Goal: Information Seeking & Learning: Learn about a topic

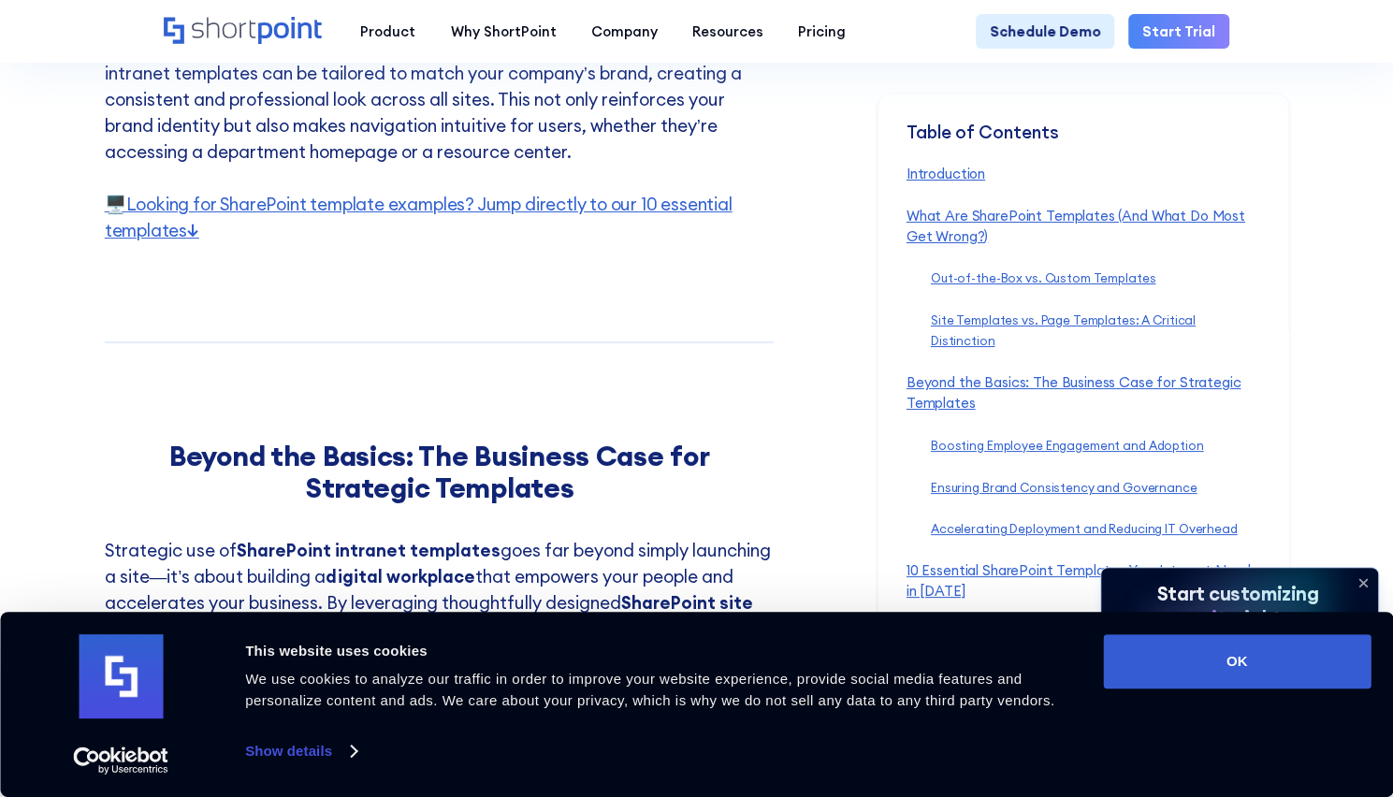
scroll to position [4216, 0]
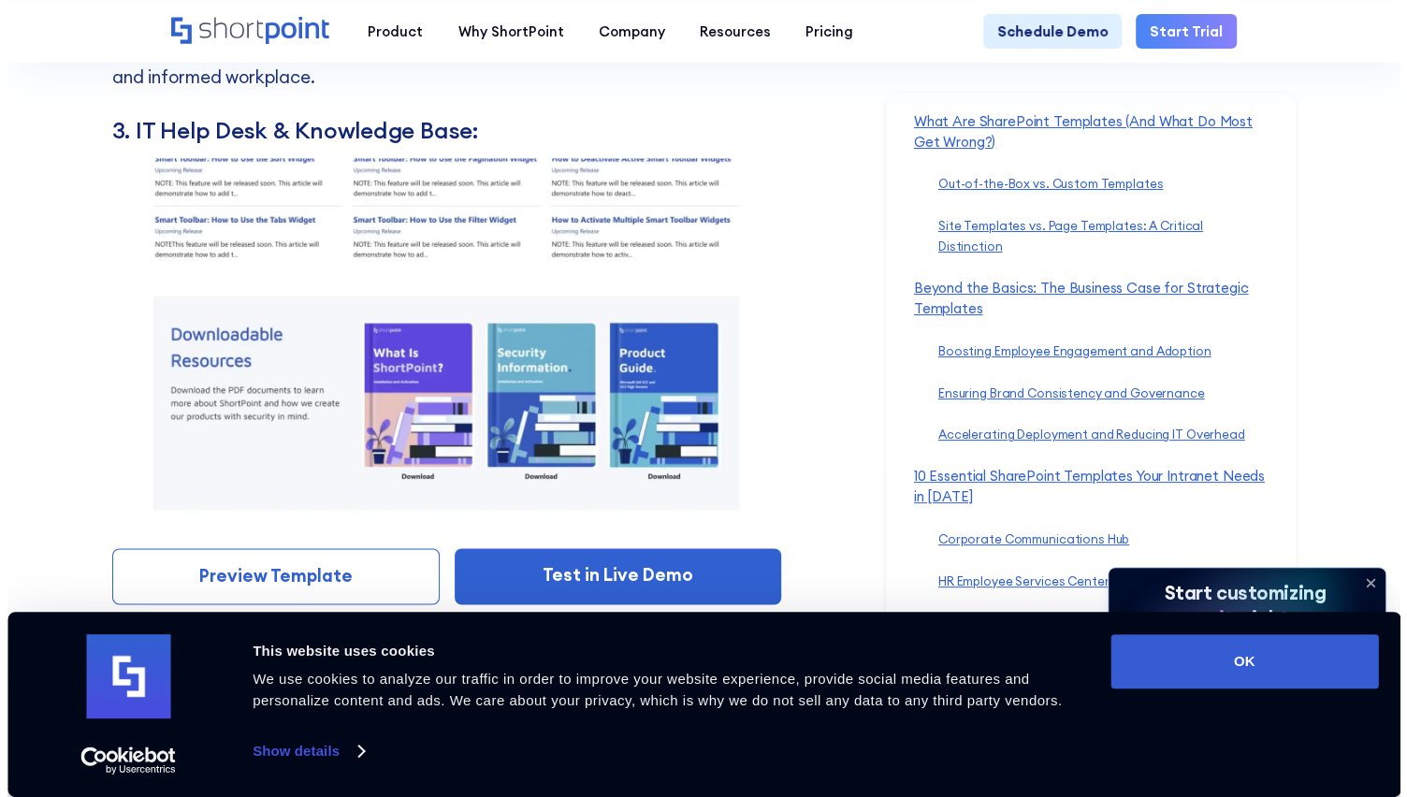
scroll to position [9608, 0]
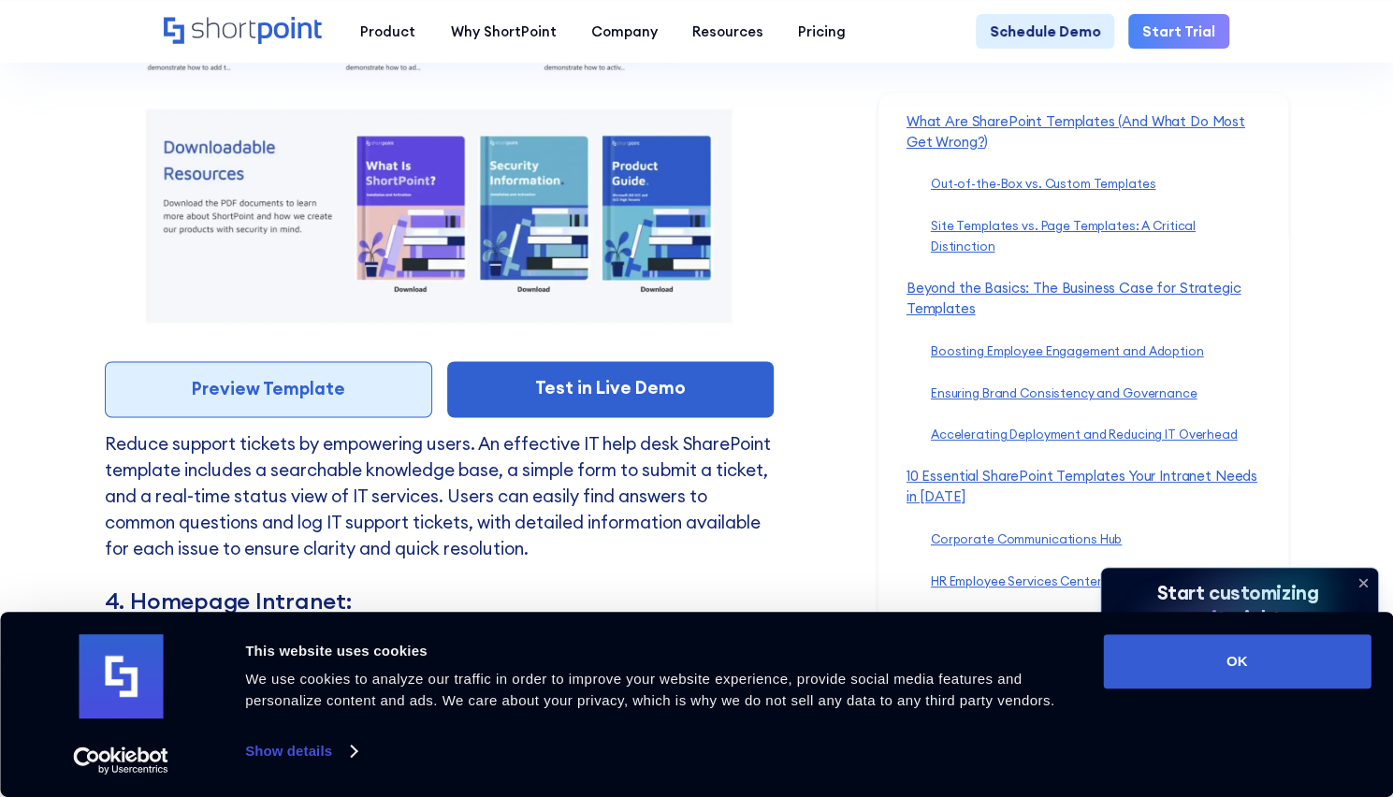
click at [308, 417] on link "Preview Template" at bounding box center [268, 389] width 327 height 56
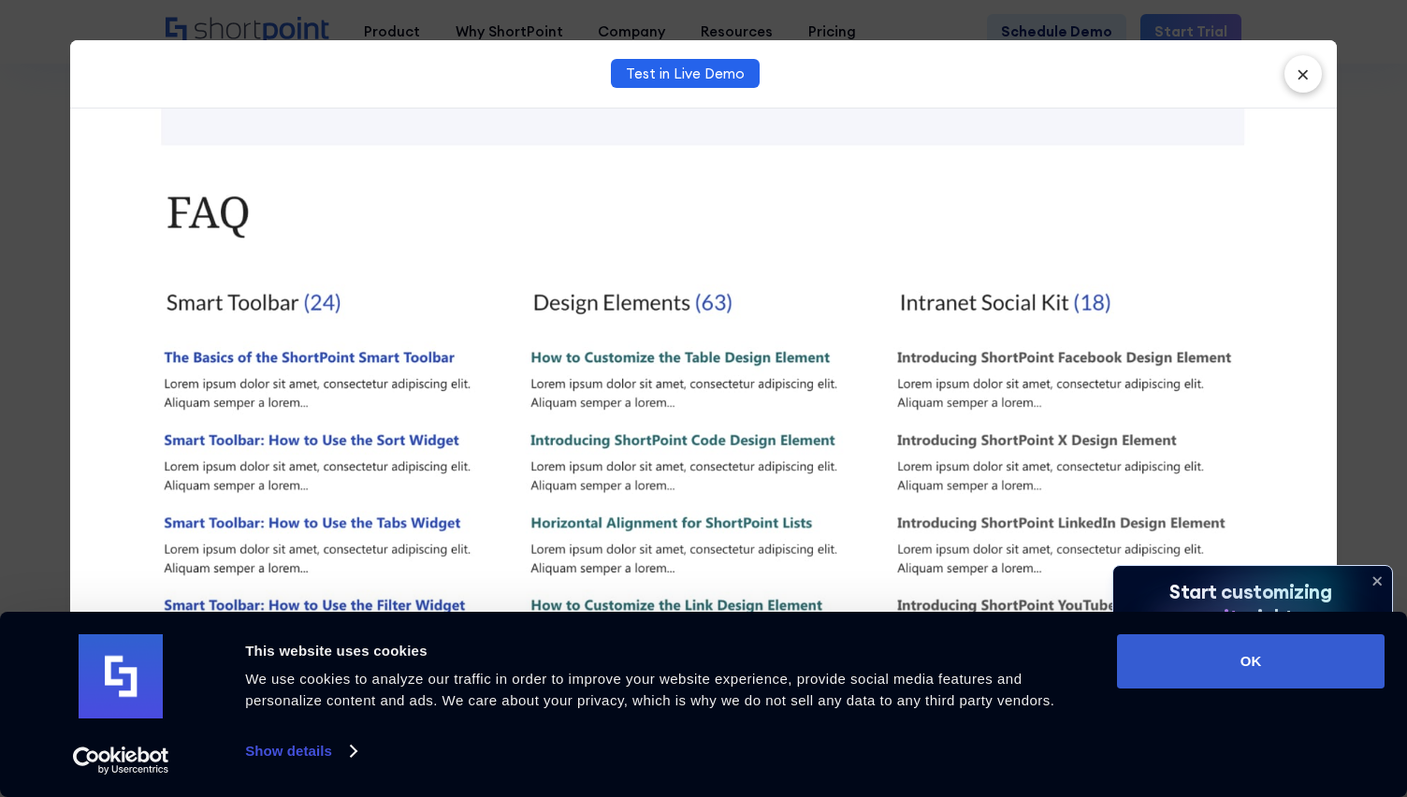
scroll to position [1243, 0]
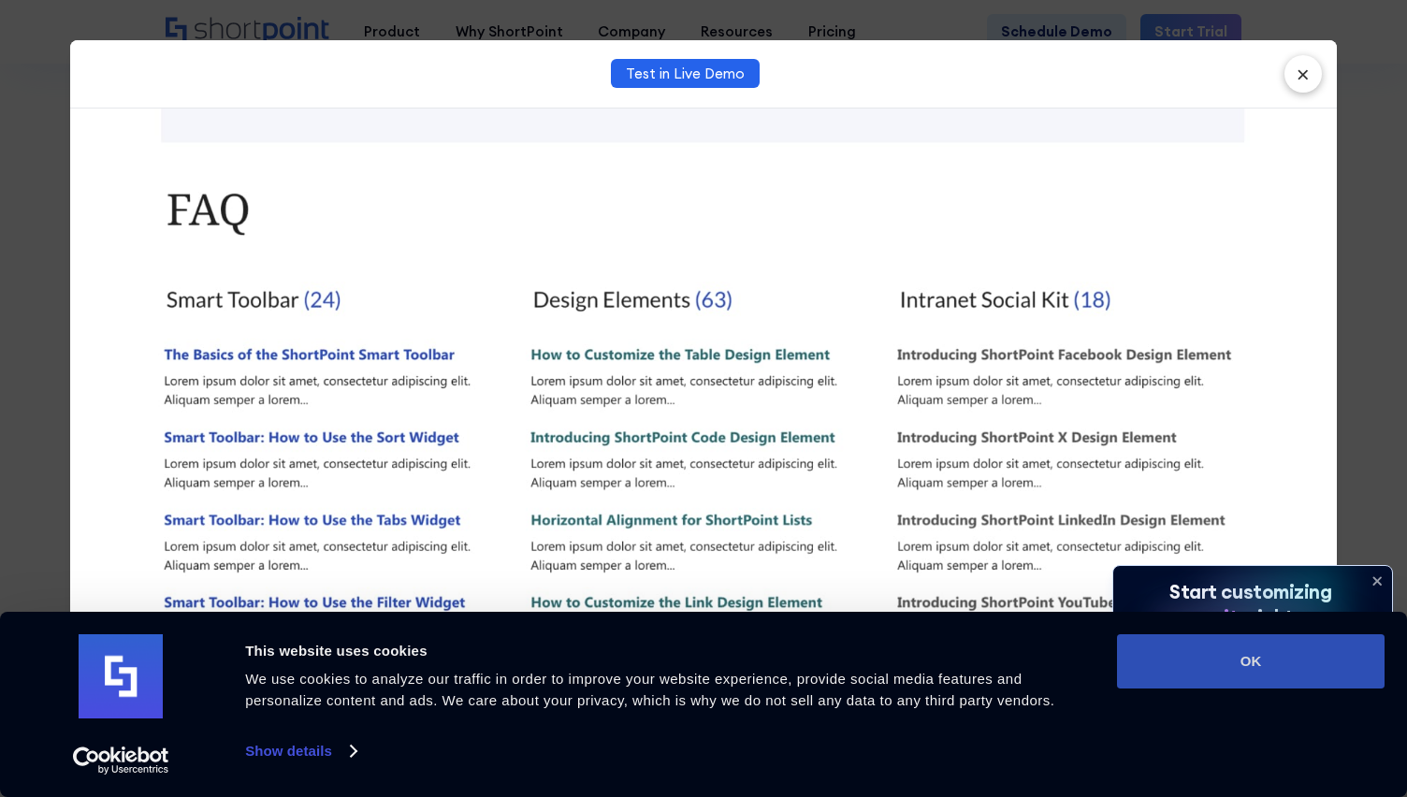
click at [1188, 640] on button "OK" at bounding box center [1250, 661] width 267 height 54
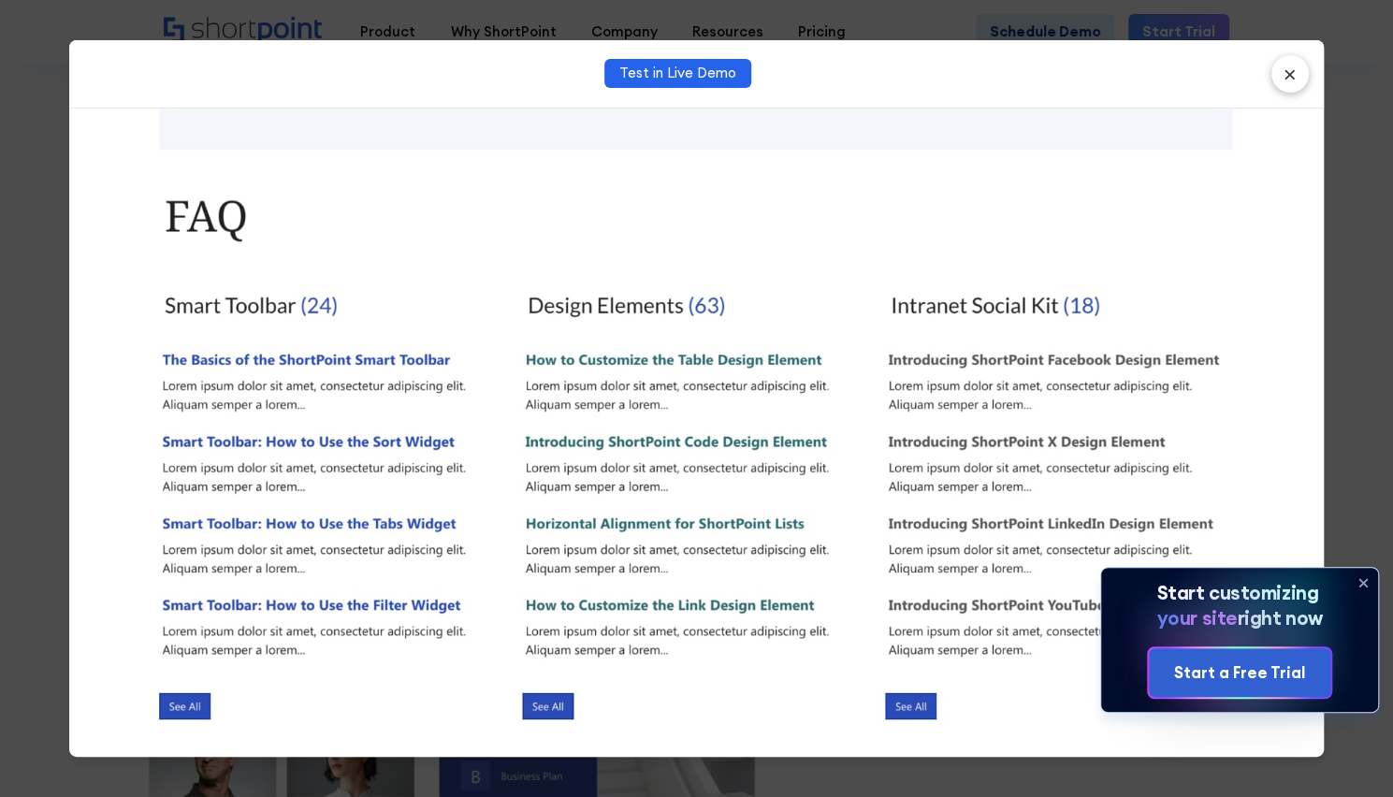
scroll to position [0, 0]
click at [1350, 577] on icon at bounding box center [1363, 583] width 30 height 30
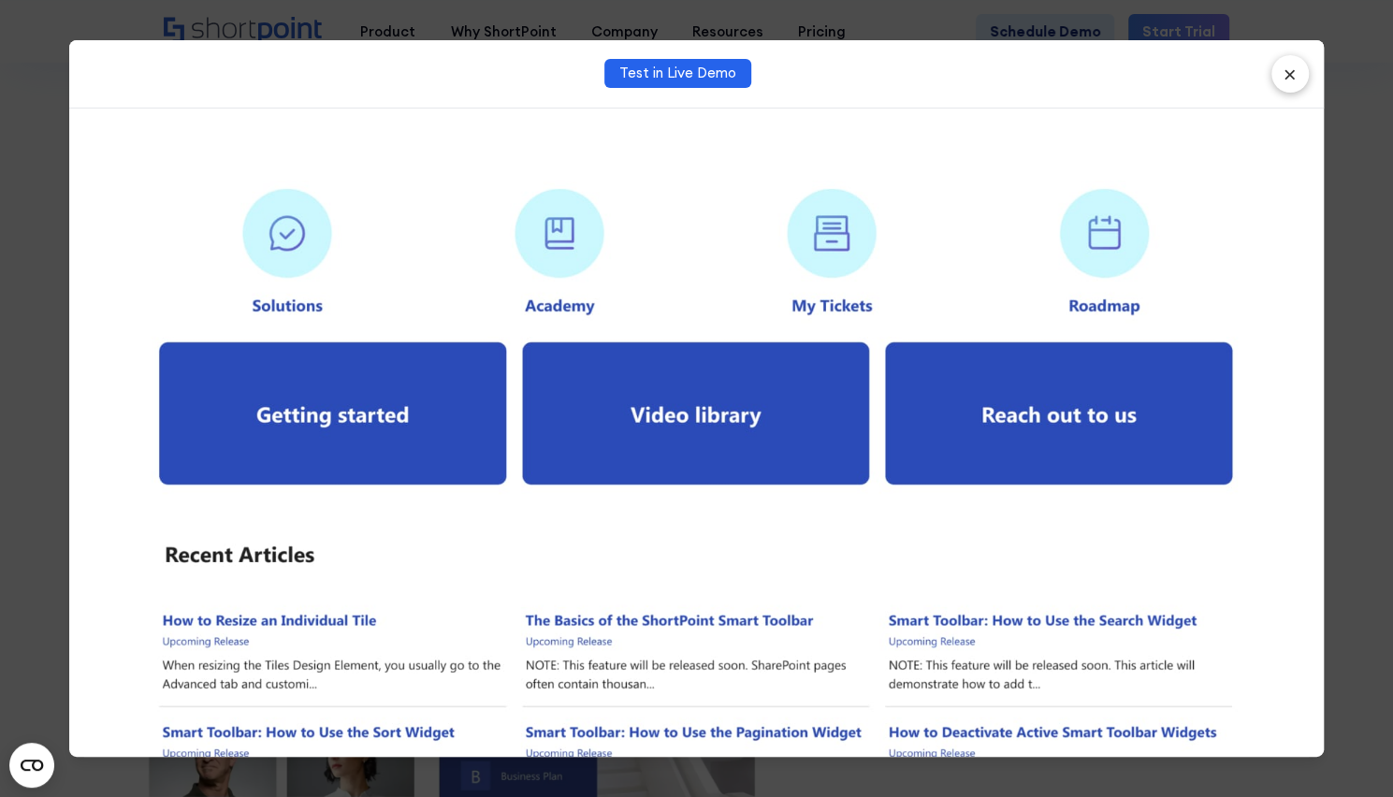
click at [1285, 63] on button "×" at bounding box center [1289, 73] width 37 height 37
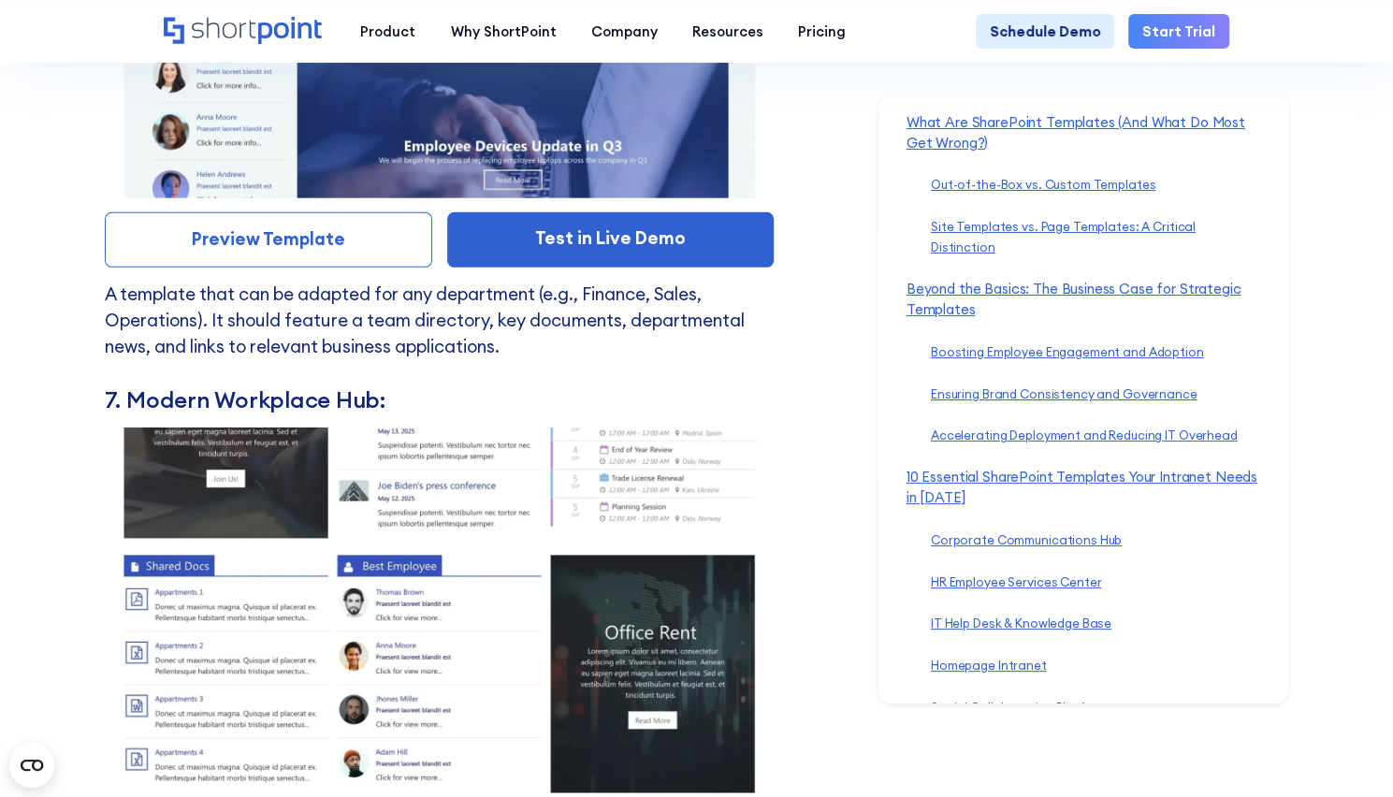
scroll to position [11958, 0]
